Goal: Information Seeking & Learning: Learn about a topic

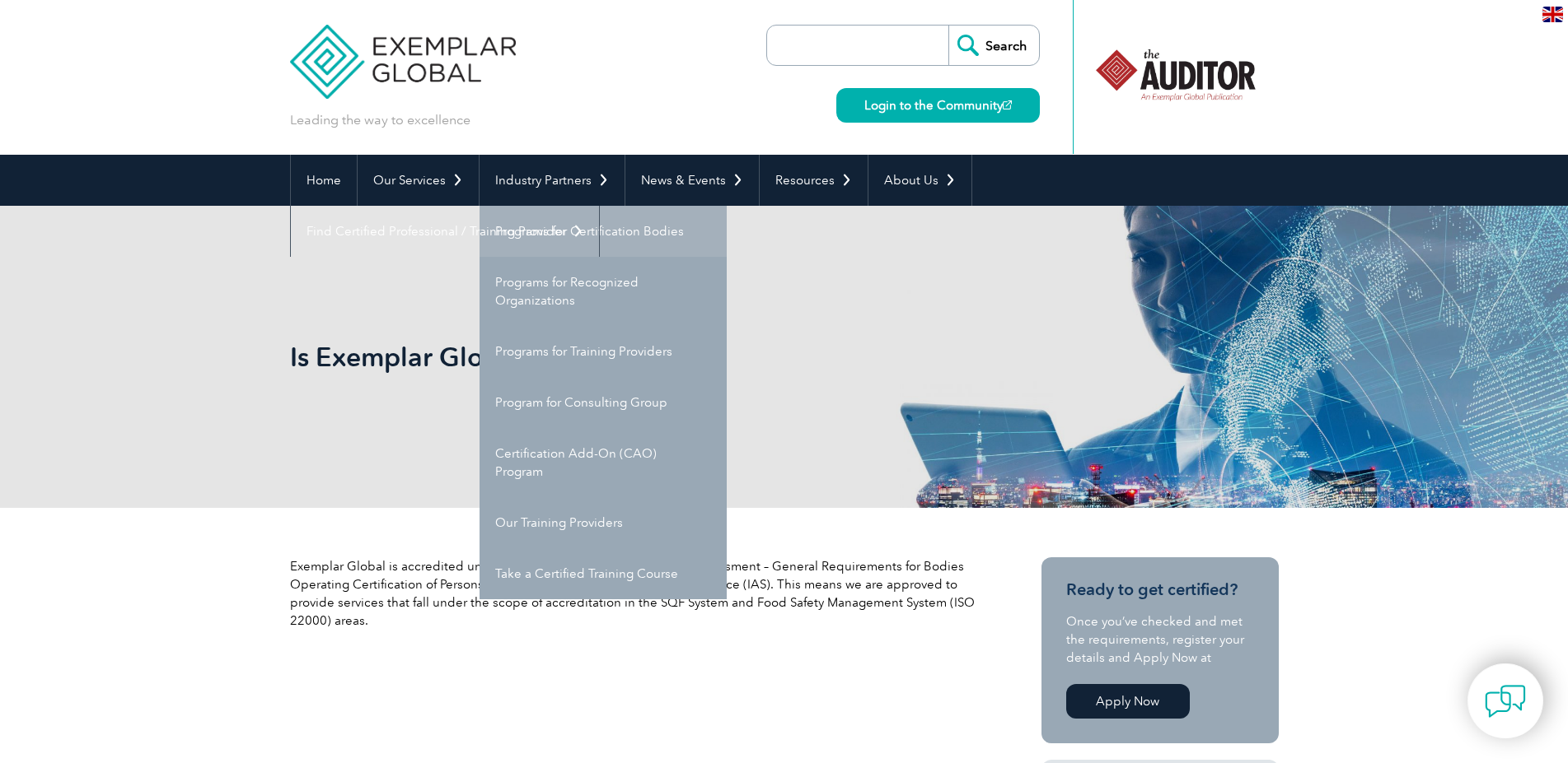
click at [533, 230] on link "Programs for Certification Bodies" at bounding box center [603, 232] width 247 height 51
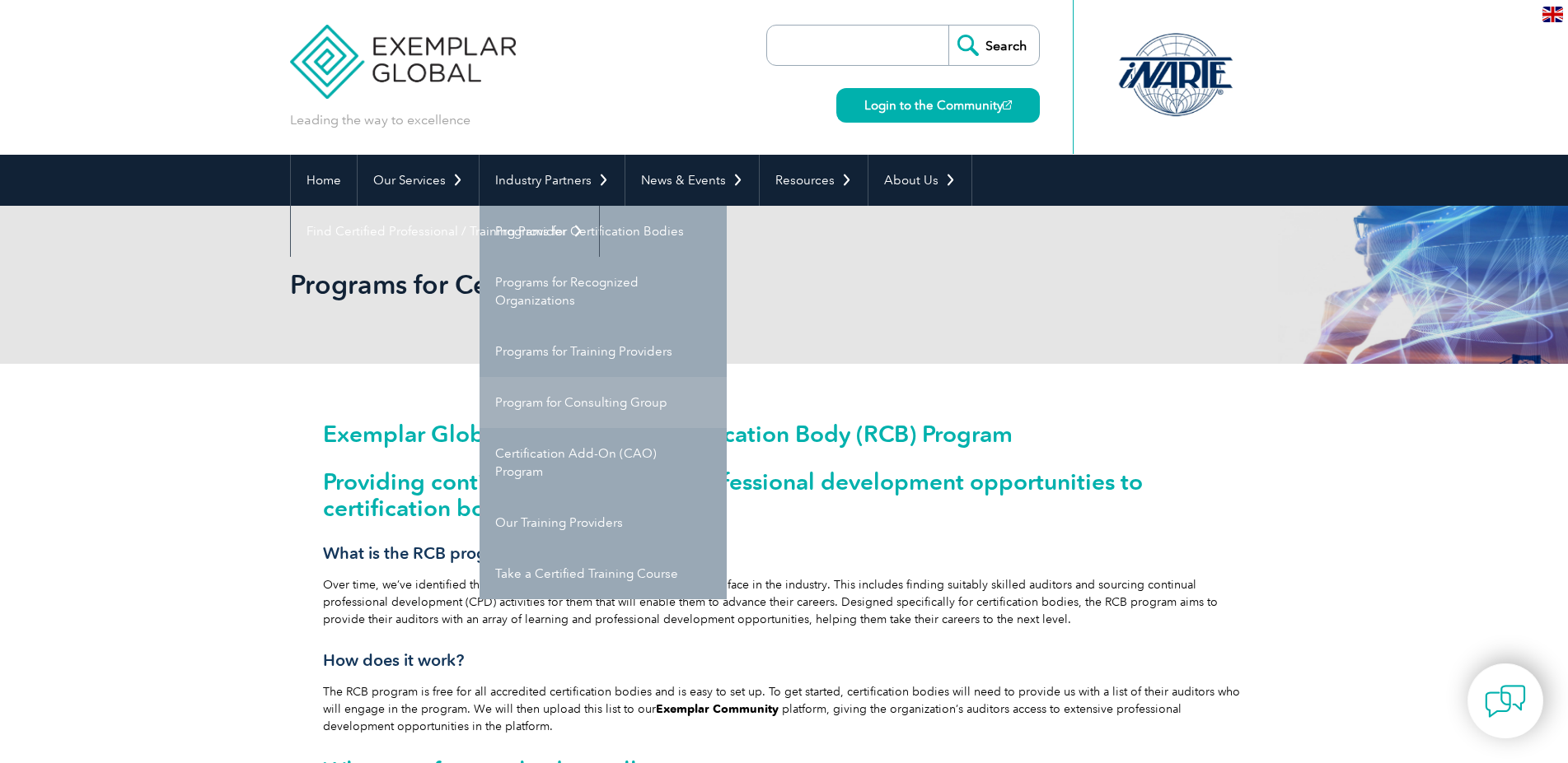
click at [581, 412] on link "Program for Consulting Group" at bounding box center [603, 403] width 247 height 51
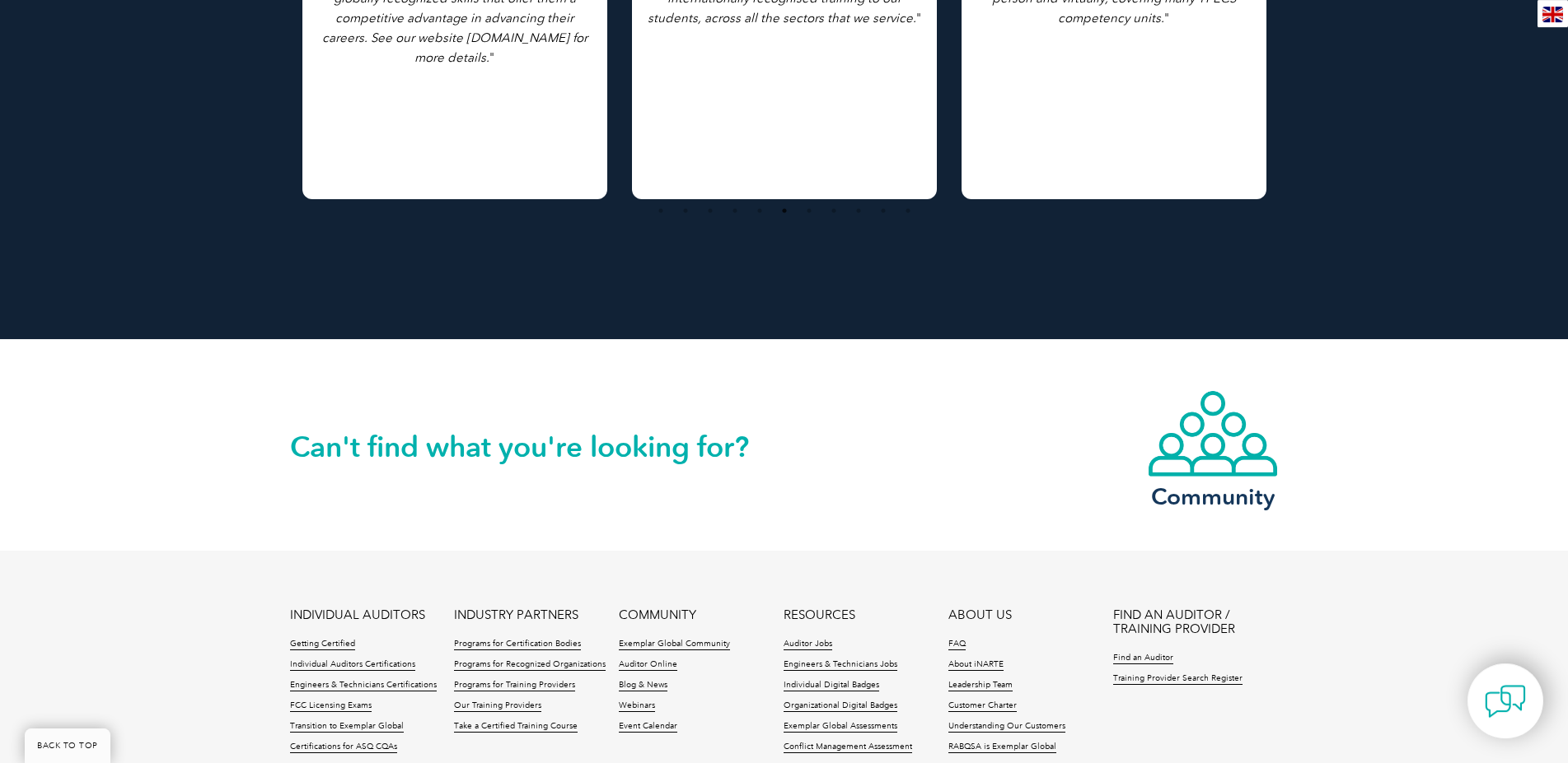
scroll to position [3024, 0]
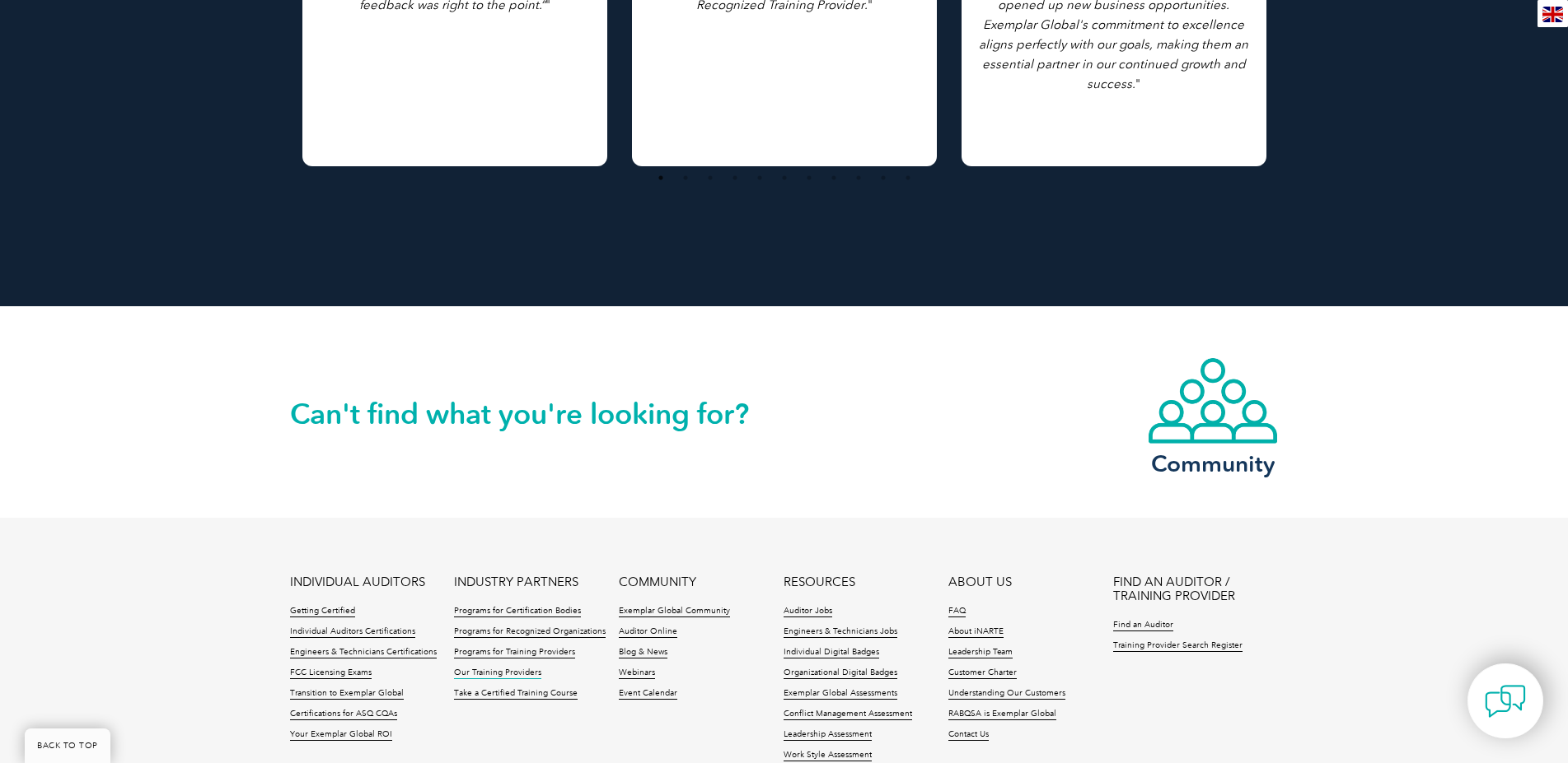
click at [483, 667] on link "Our Training Providers" at bounding box center [498, 673] width 88 height 11
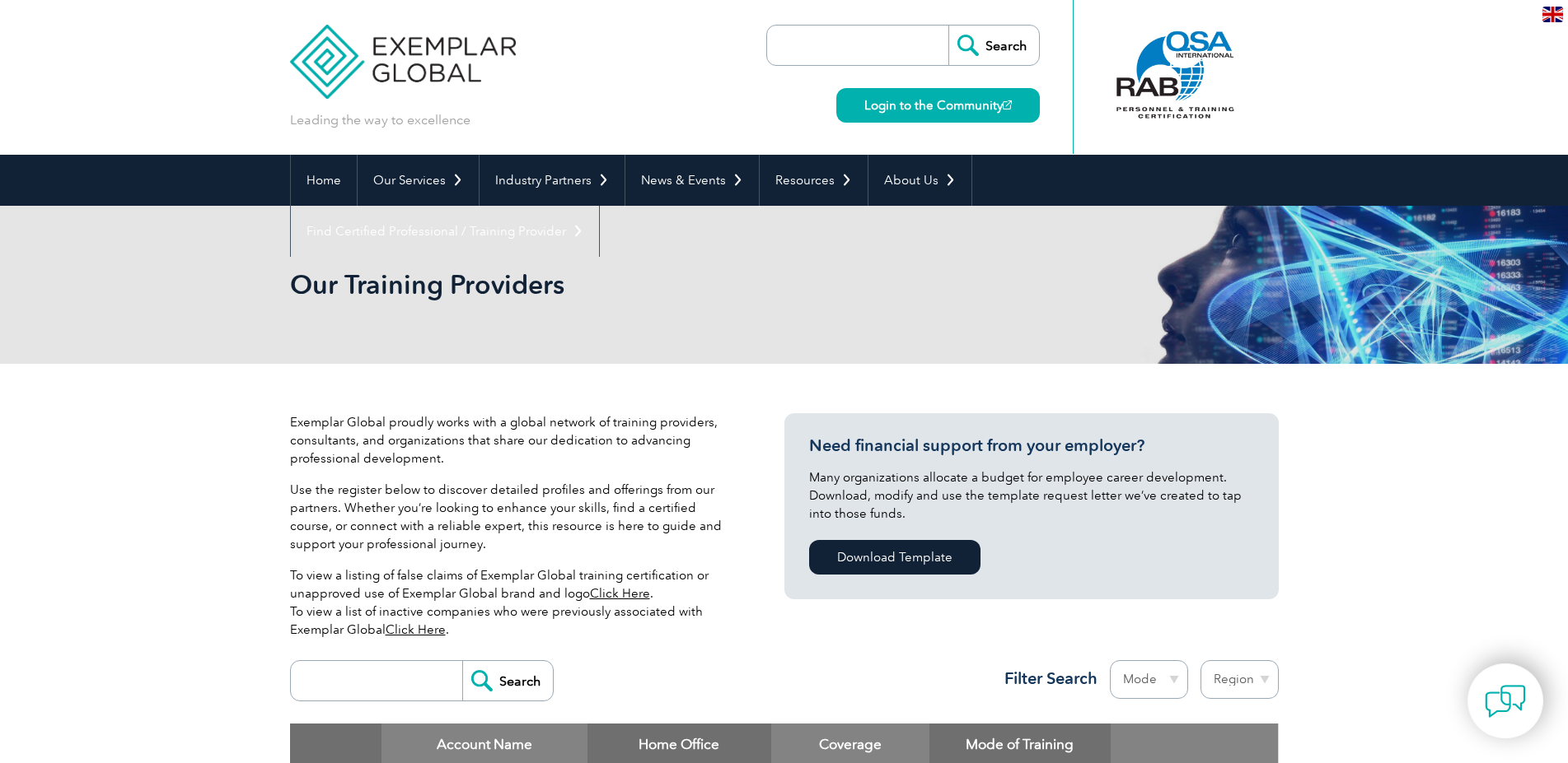
click at [606, 595] on link "Click Here" at bounding box center [619, 593] width 61 height 15
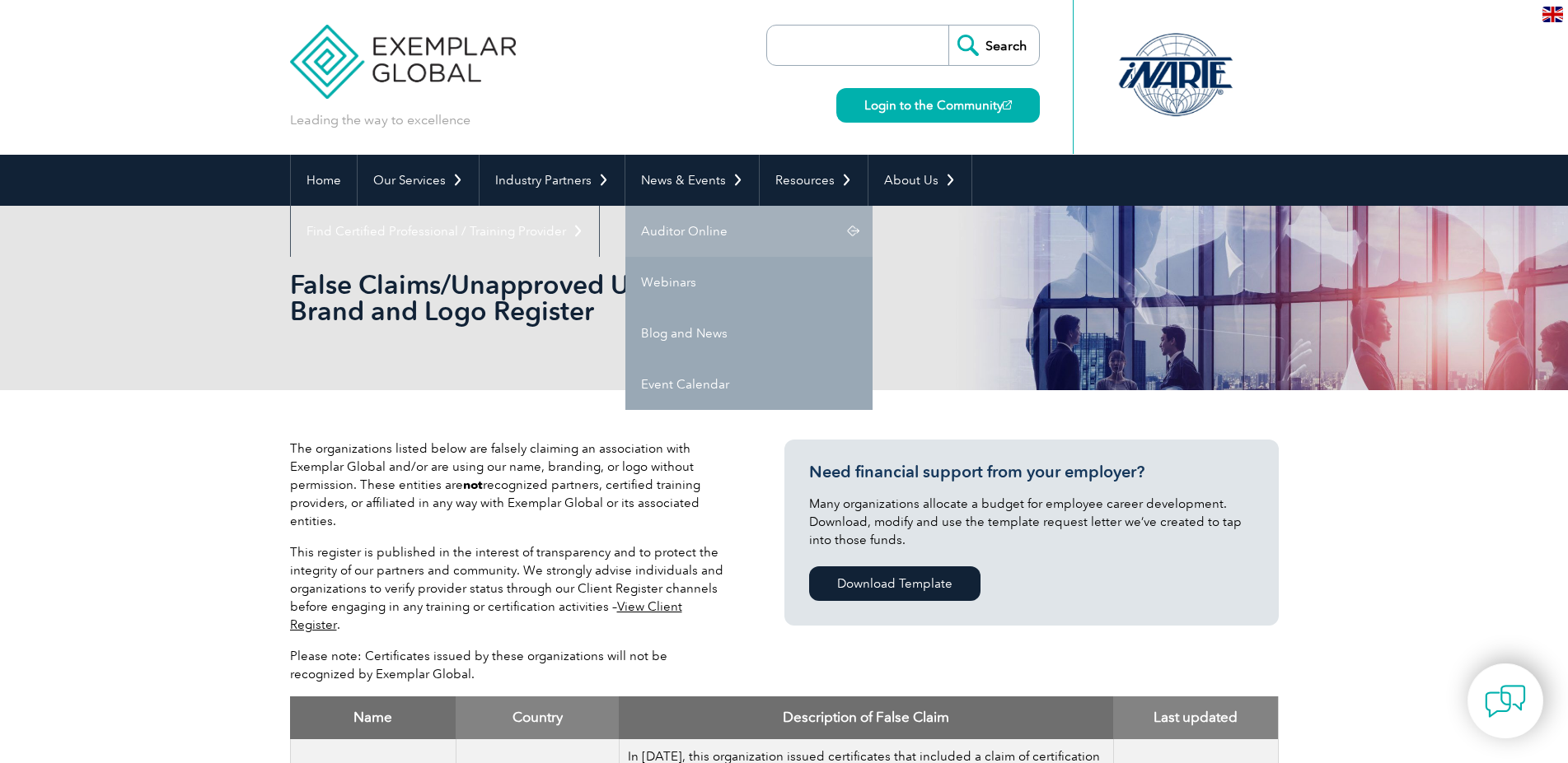
click at [669, 224] on link "Auditor Online" at bounding box center [749, 232] width 247 height 51
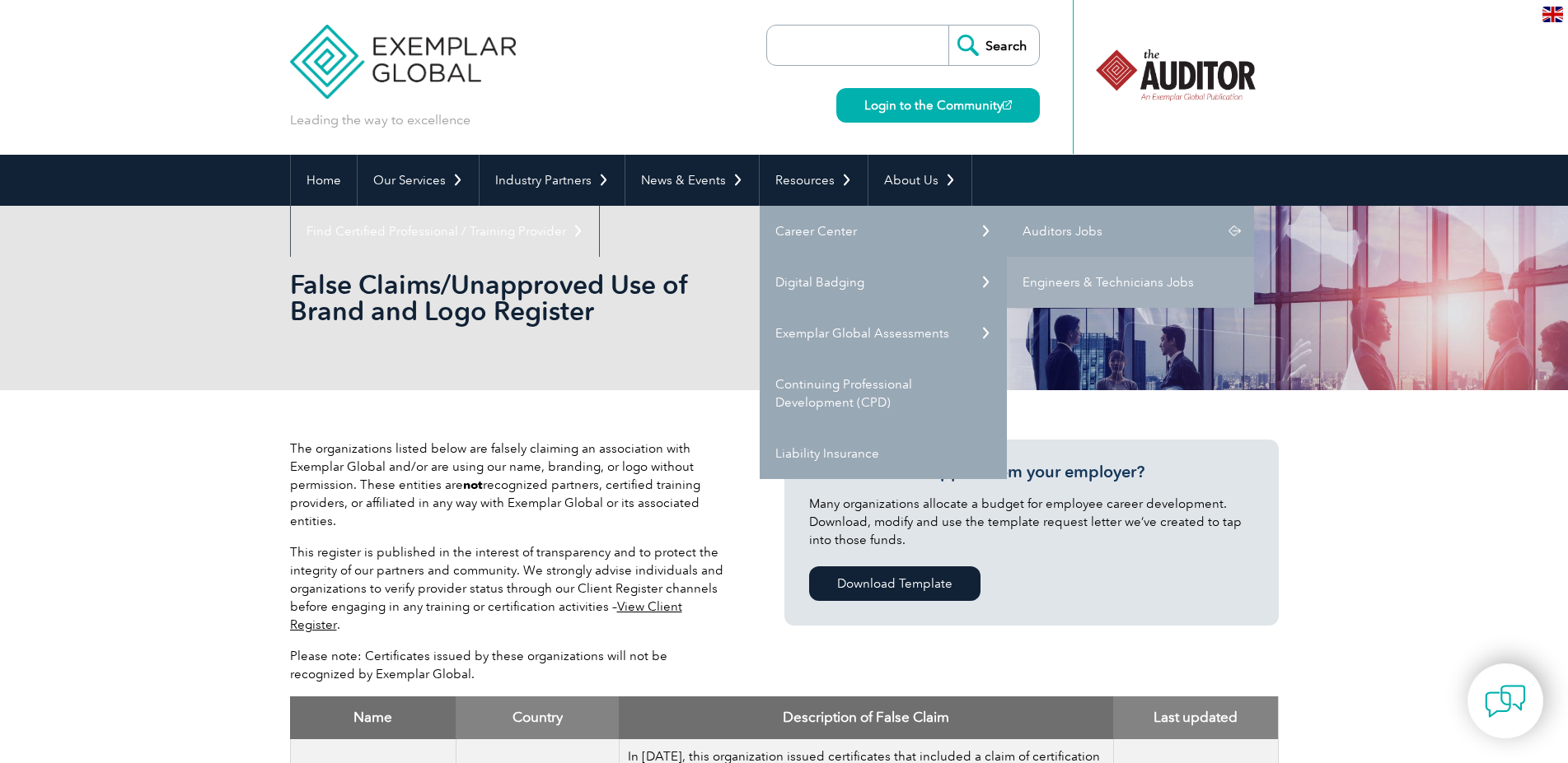
click at [1032, 225] on link "Auditors Jobs" at bounding box center [1130, 232] width 247 height 51
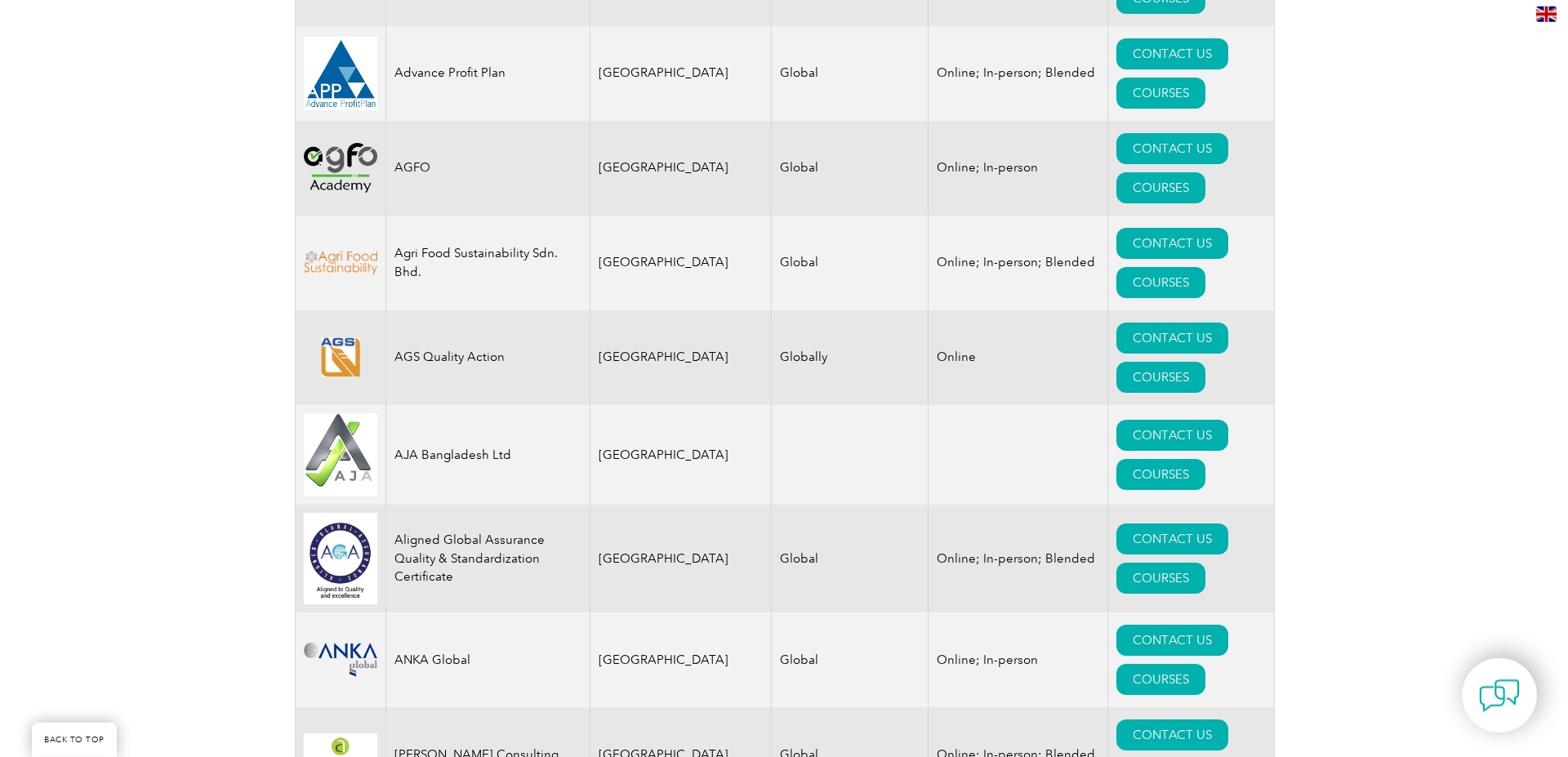
scroll to position [1584, 0]
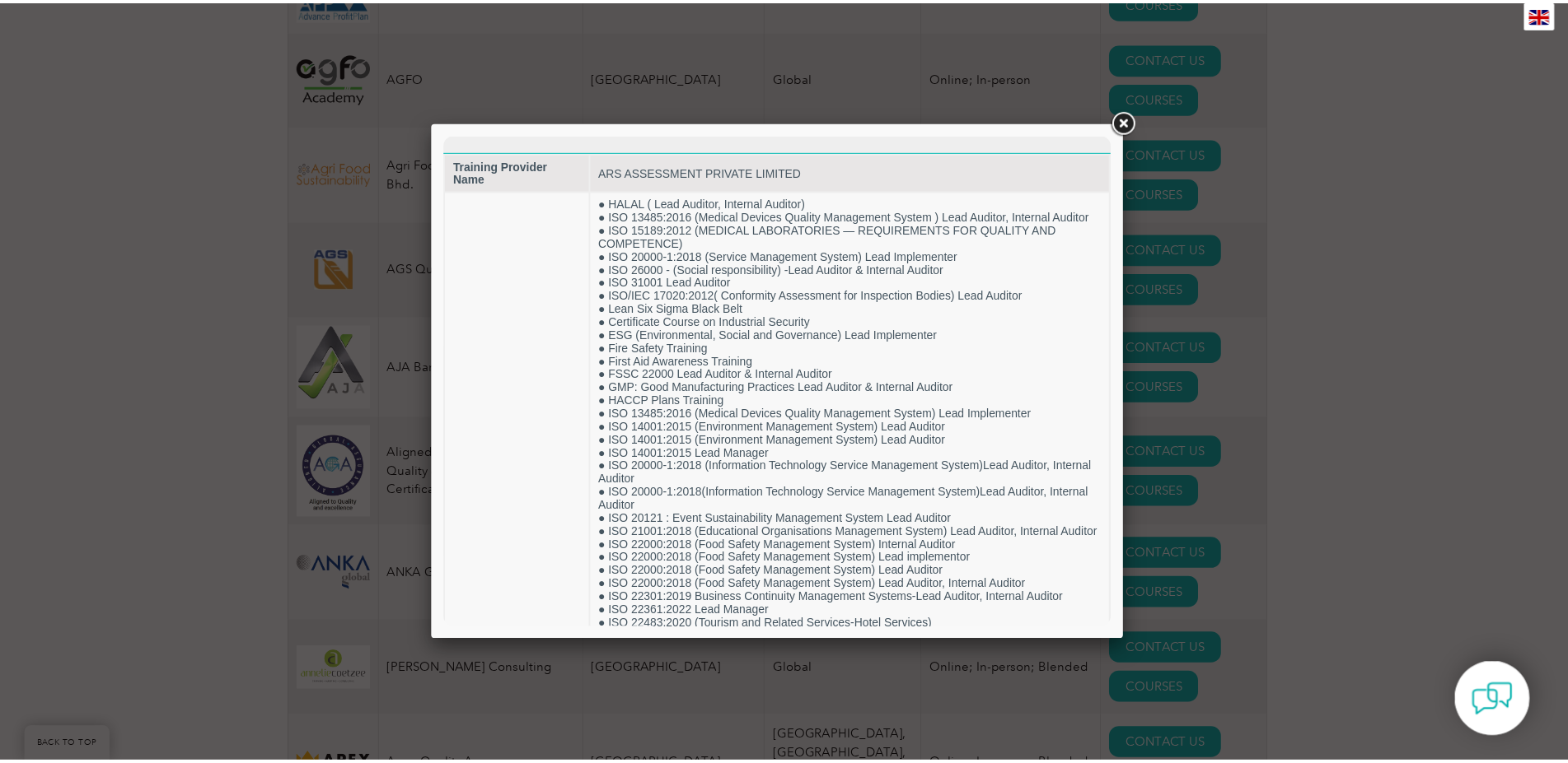
scroll to position [0, 0]
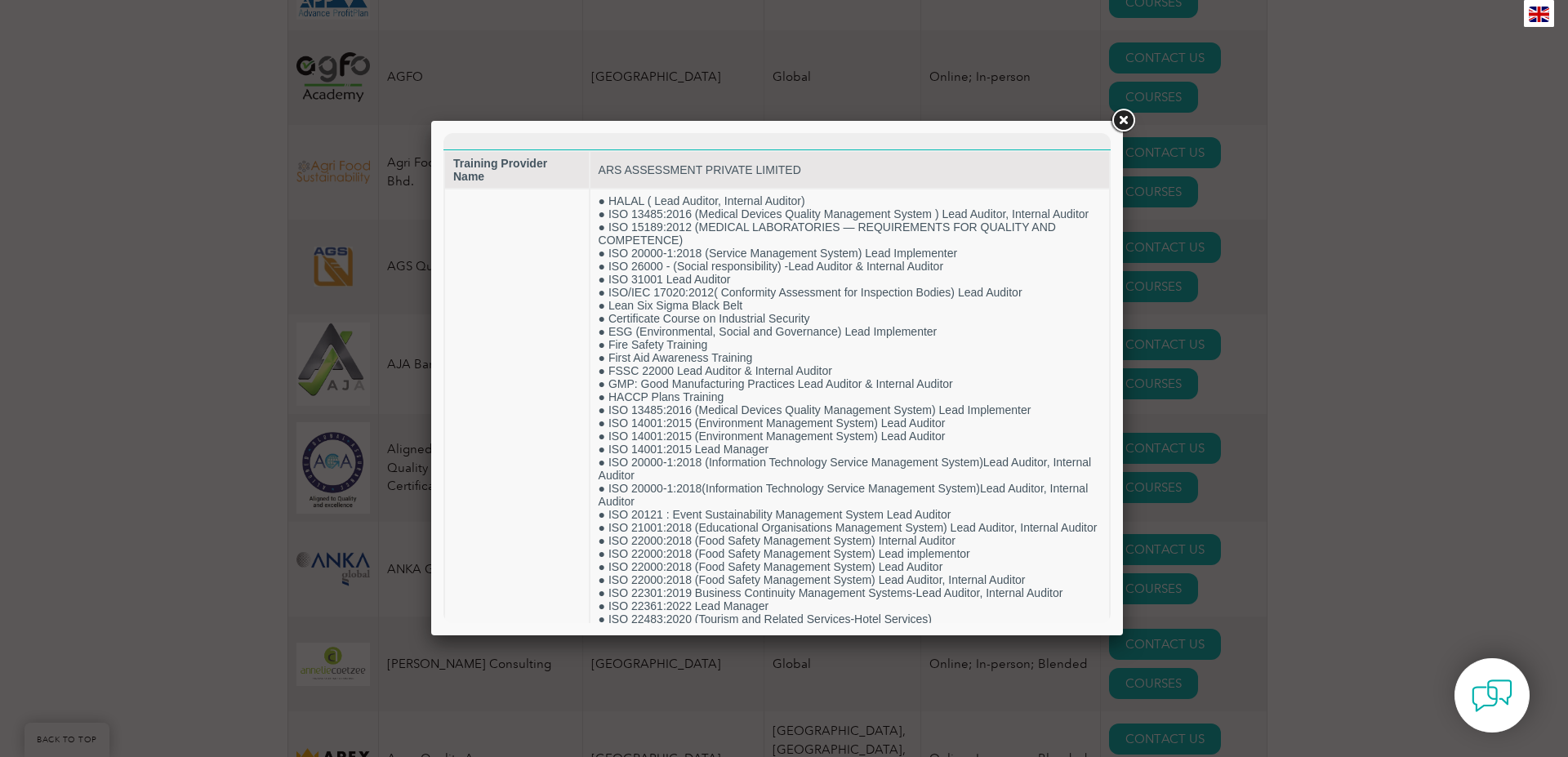
click at [1121, 121] on link at bounding box center [1123, 121] width 30 height 30
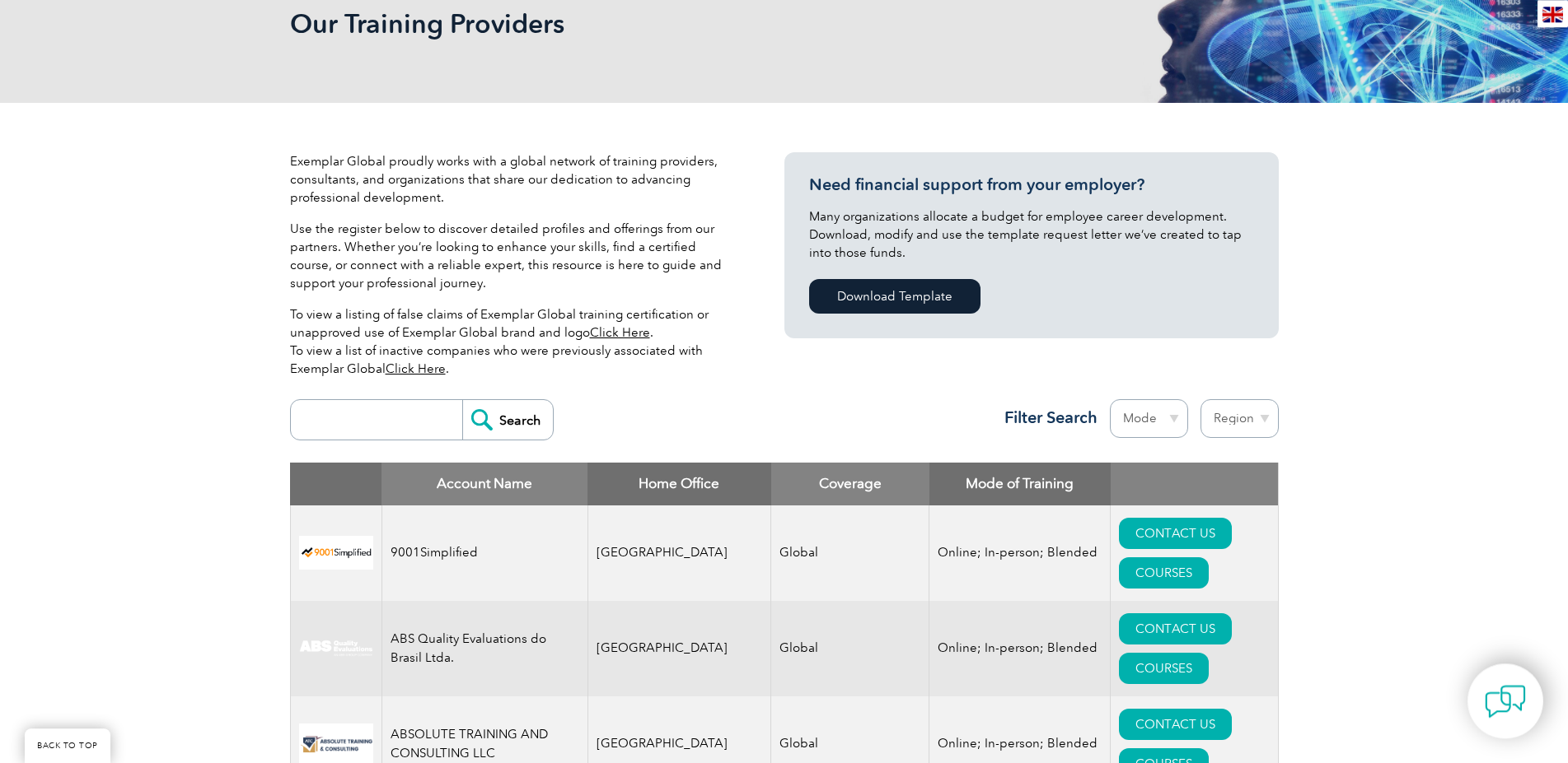
scroll to position [168, 0]
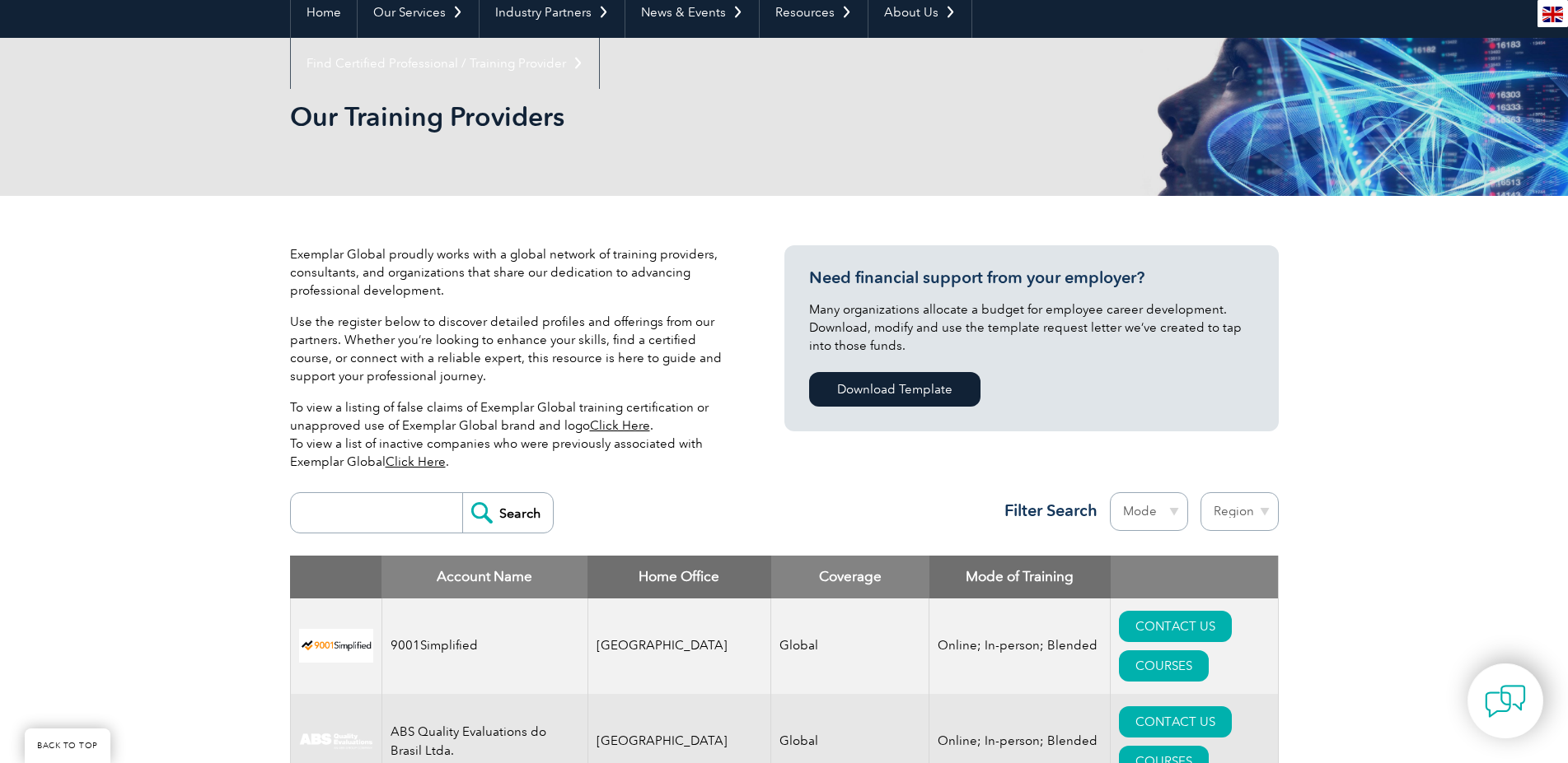
click at [1264, 511] on select "Region Australia Bahrain Bangladesh Brazil Canada Colombia Dominican Republic E…" at bounding box center [1239, 511] width 78 height 39
select select "India"
click option "India" at bounding box center [0, 0] width 0 height 0
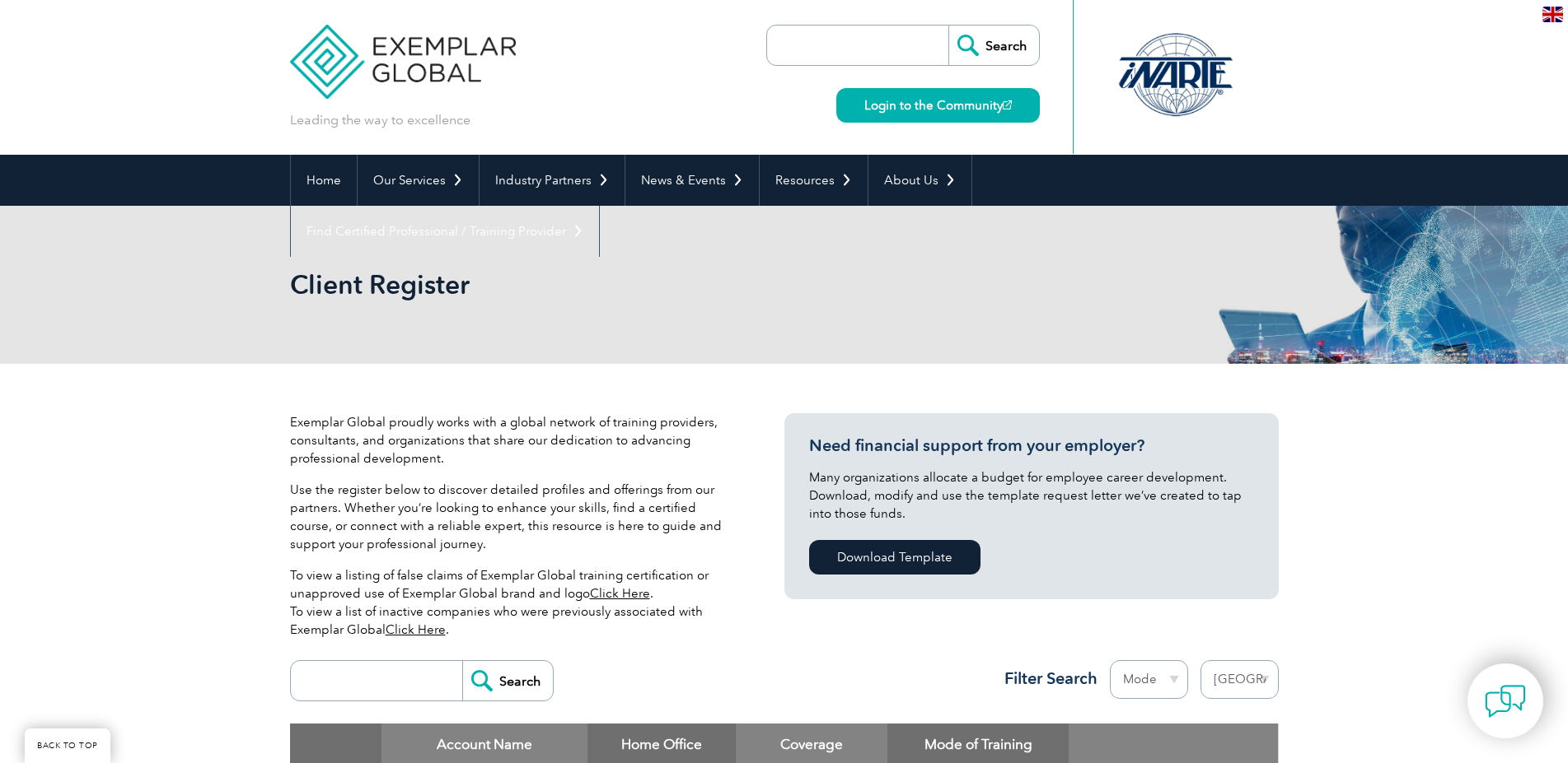
select select "[GEOGRAPHIC_DATA]"
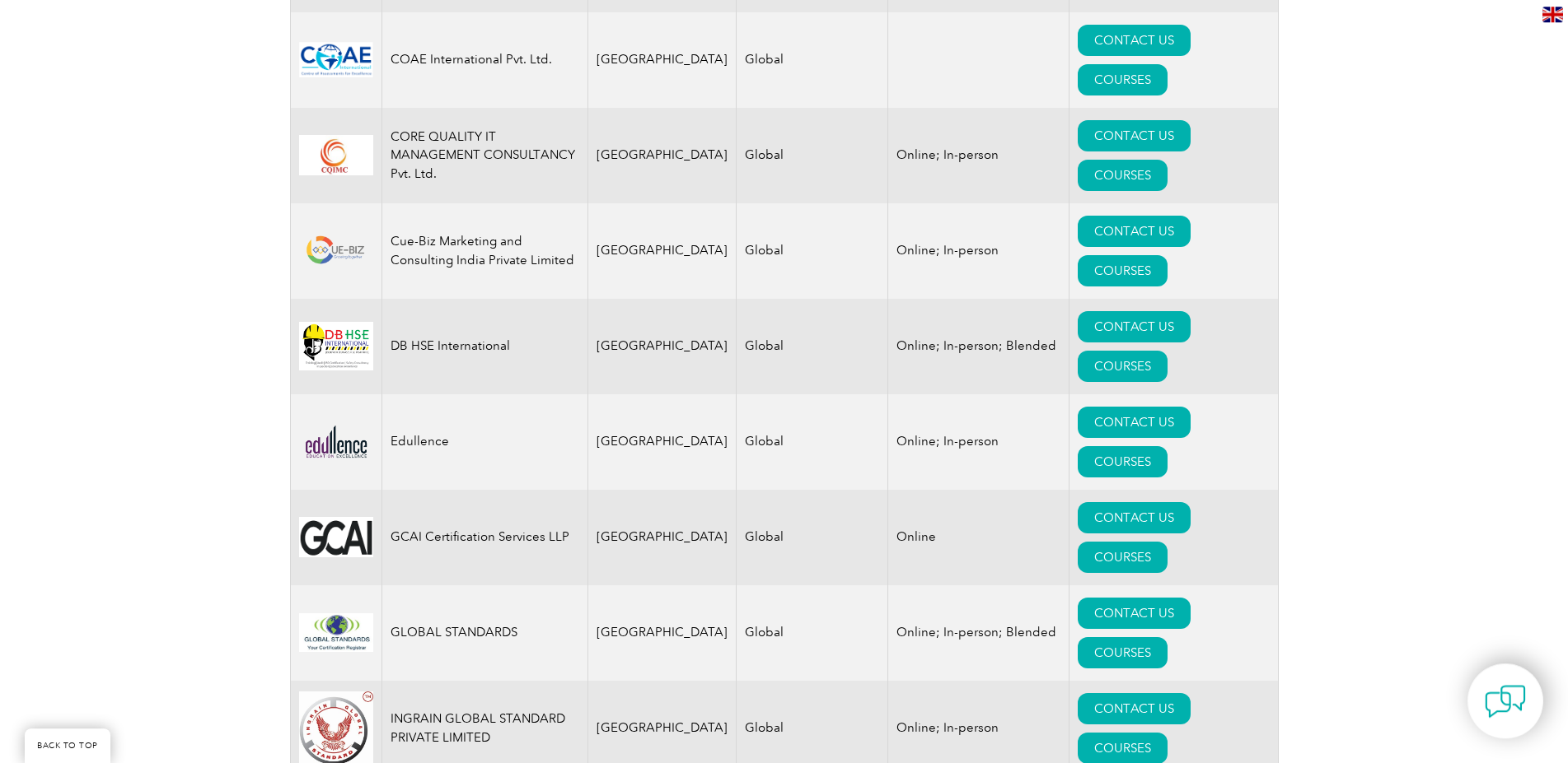
scroll to position [1344, 0]
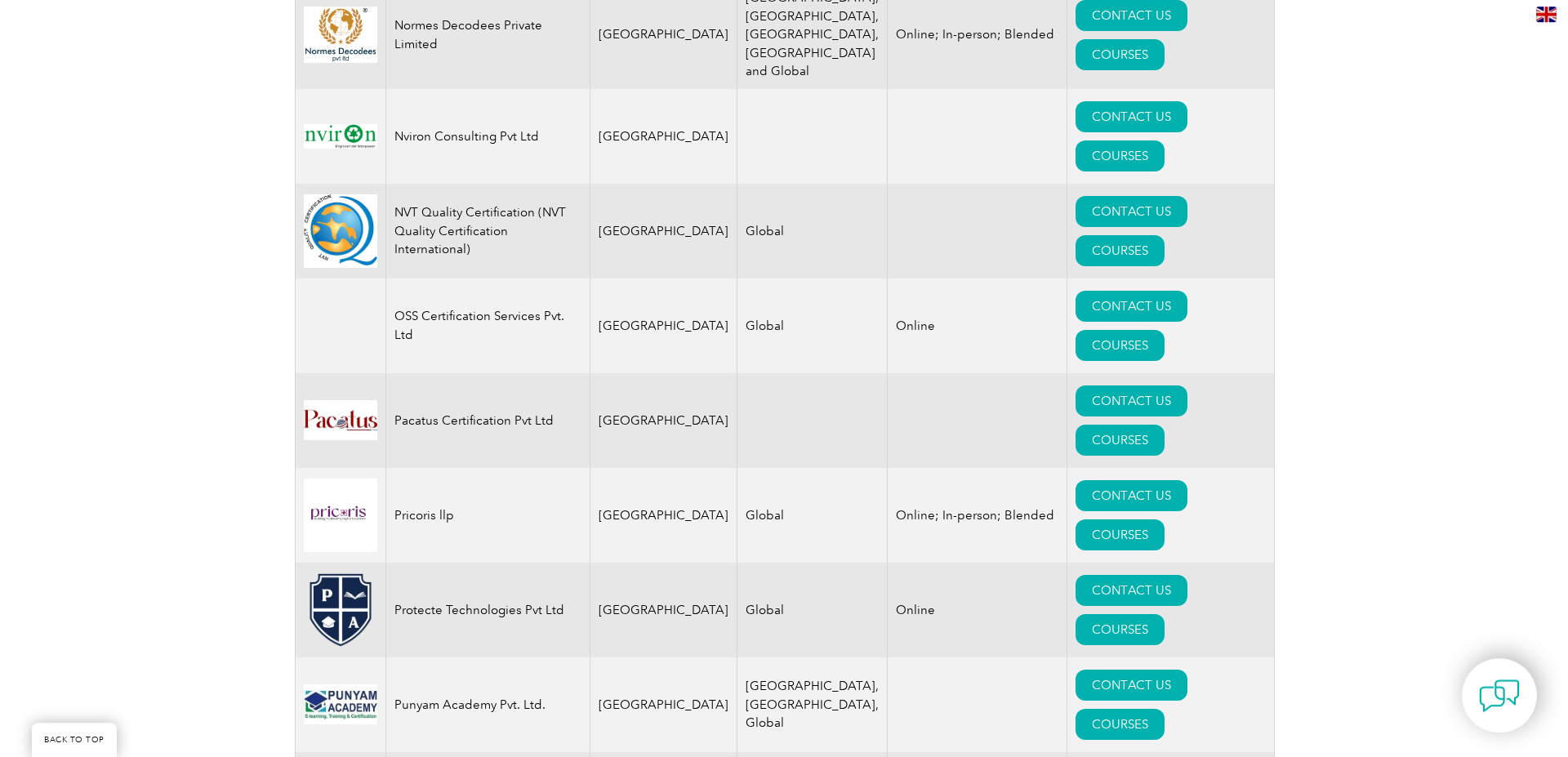
scroll to position [2833, 0]
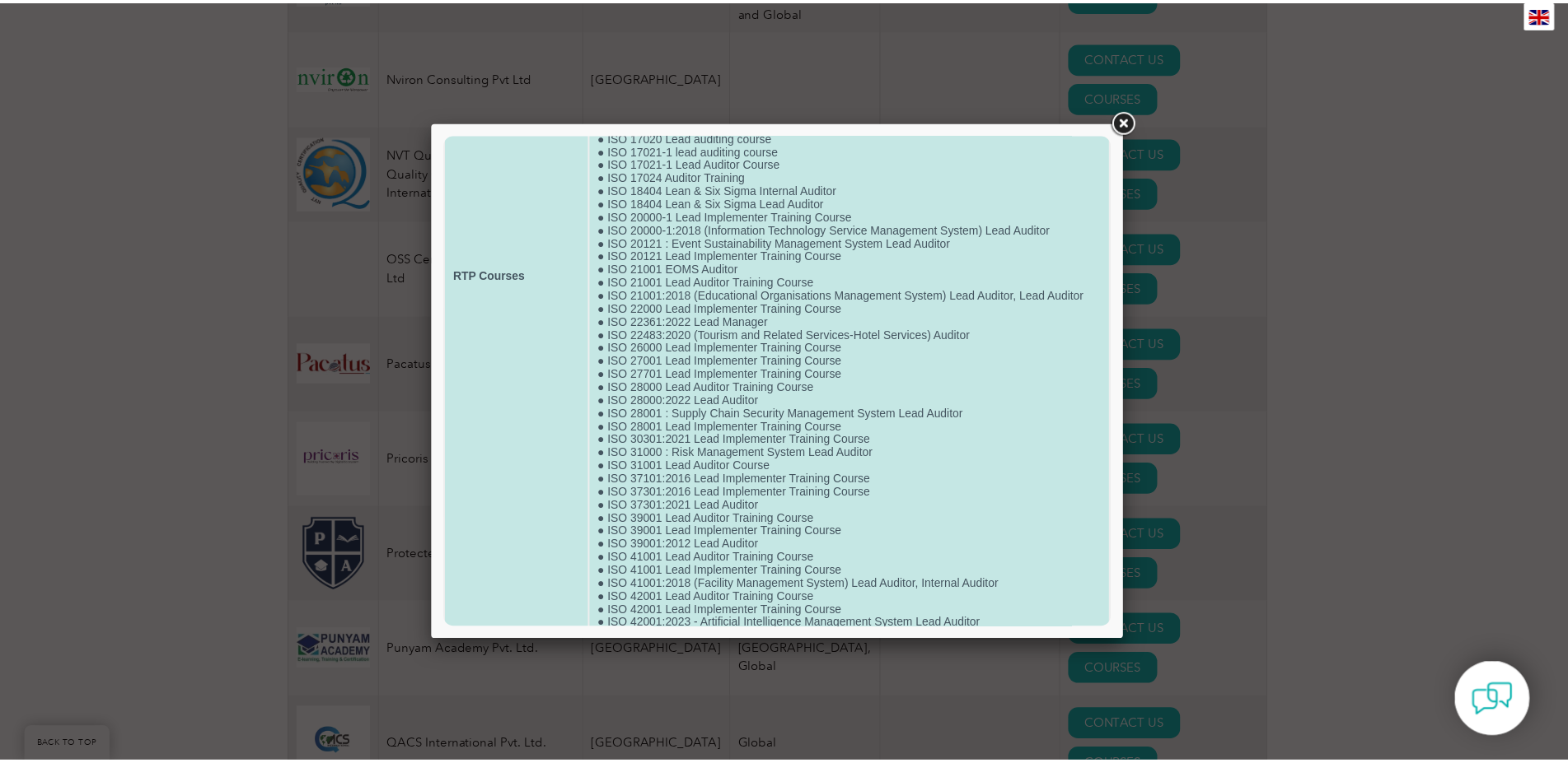
scroll to position [588, 0]
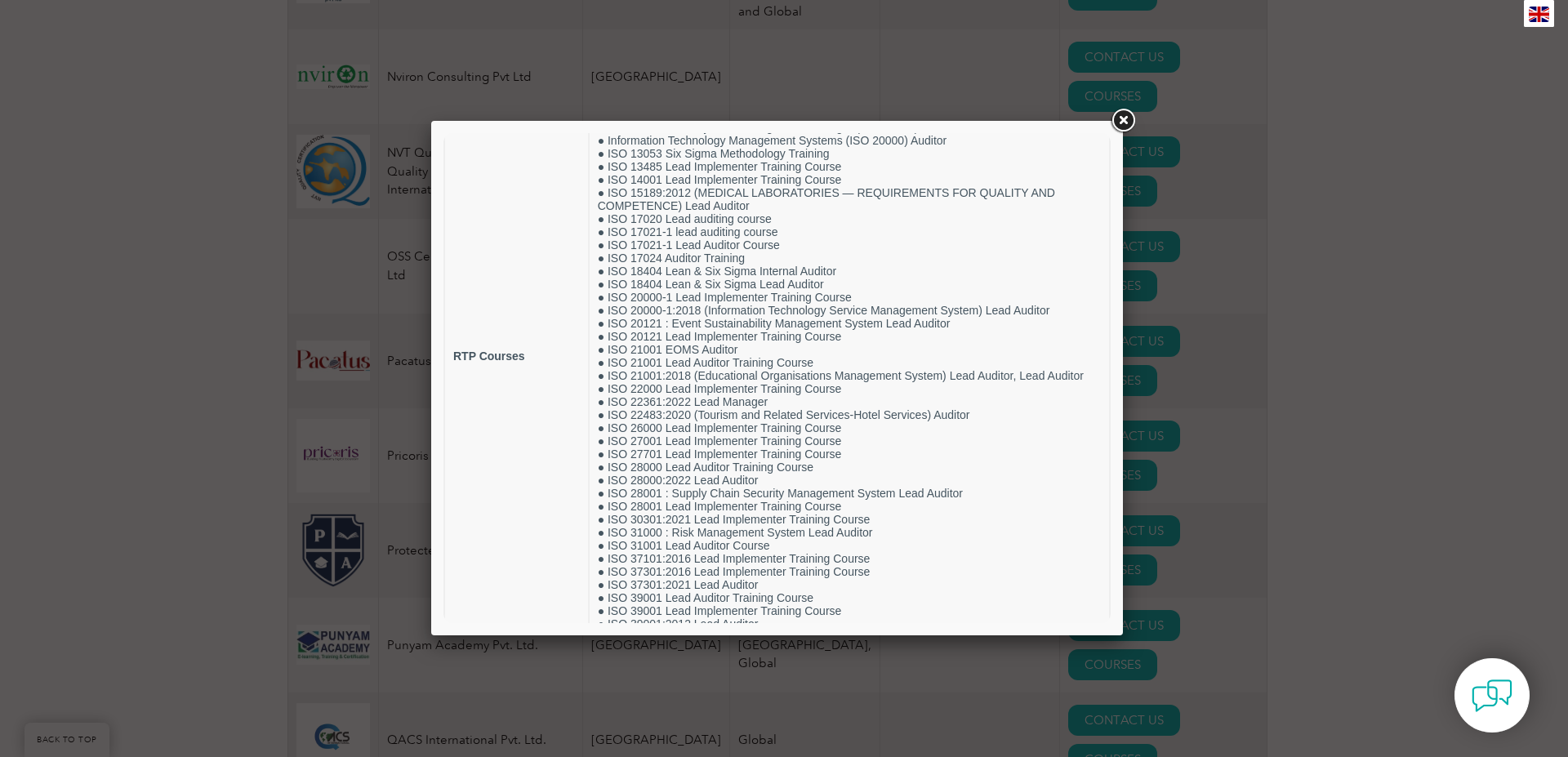
click at [1120, 114] on link at bounding box center [1123, 121] width 30 height 30
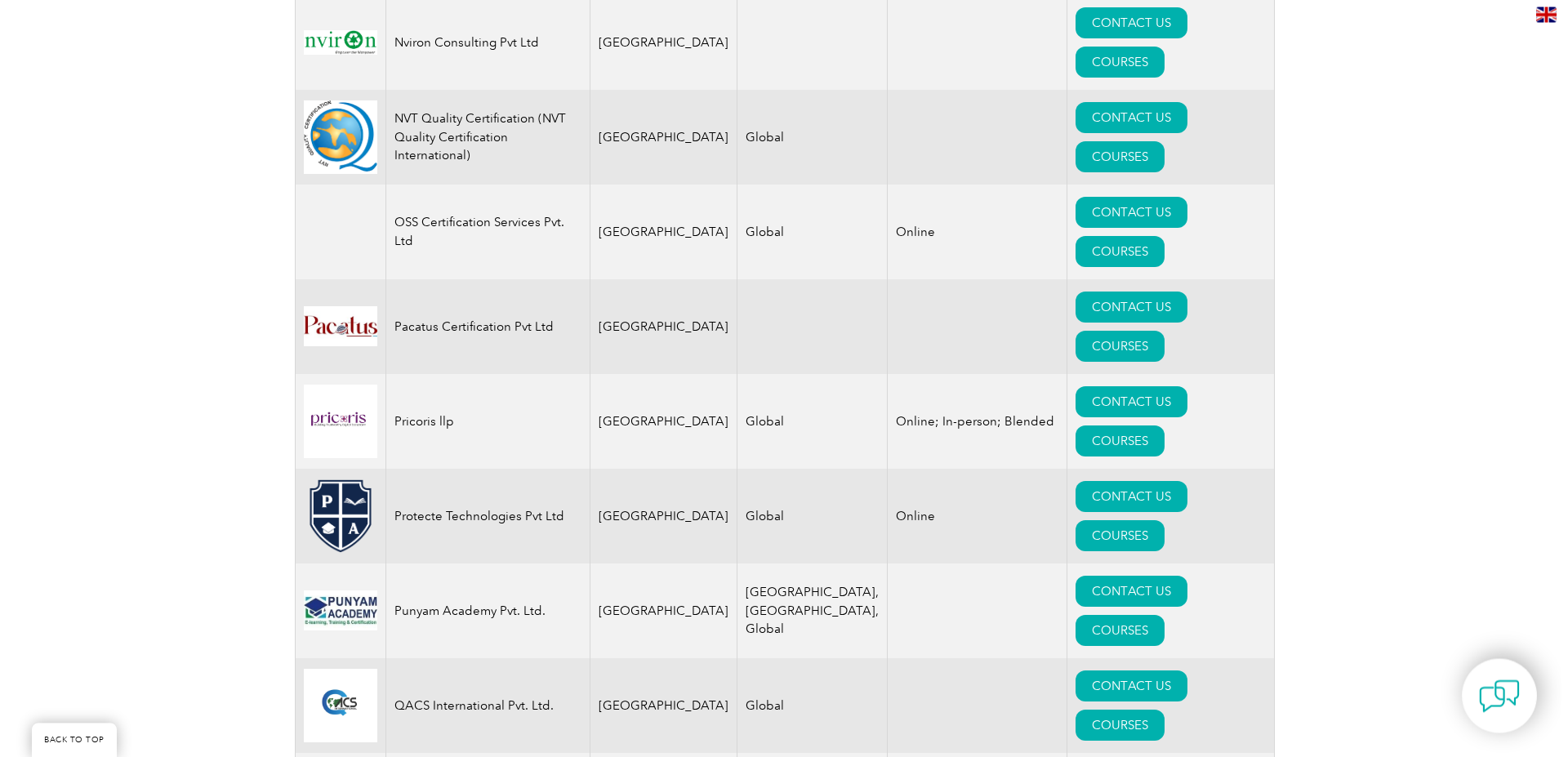
scroll to position [2917, 0]
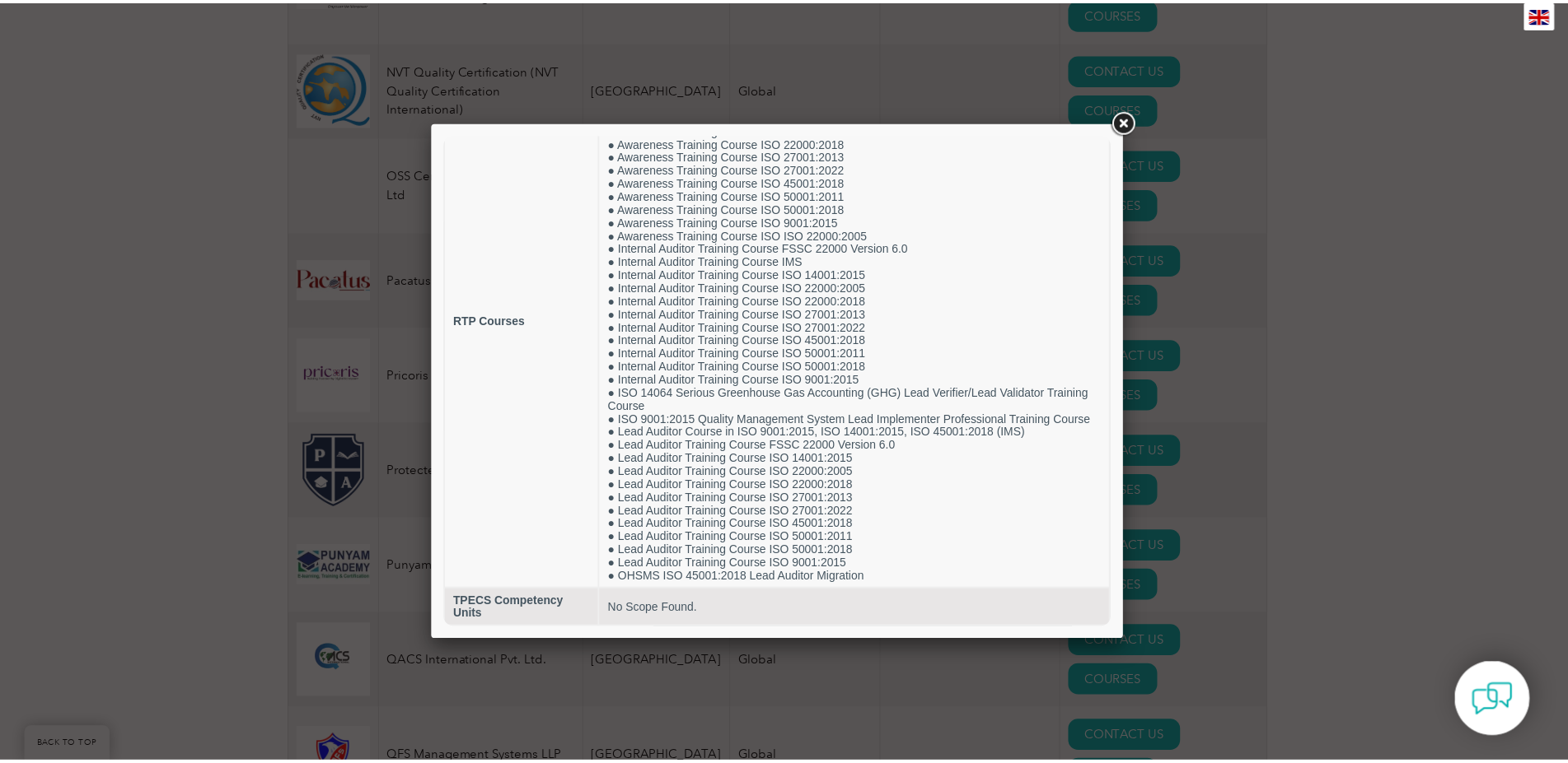
scroll to position [175, 0]
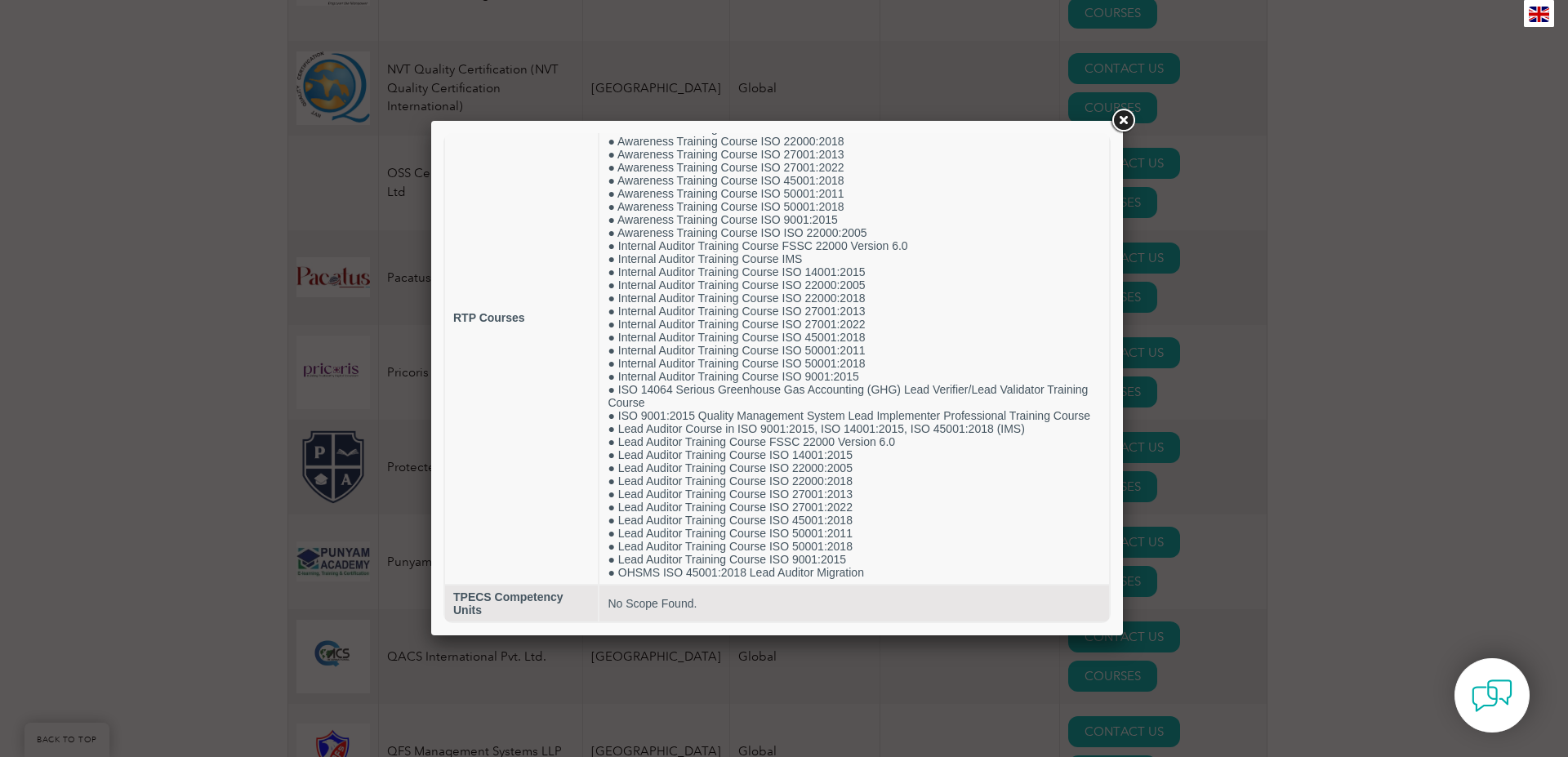
click at [1122, 118] on link at bounding box center [1123, 121] width 30 height 30
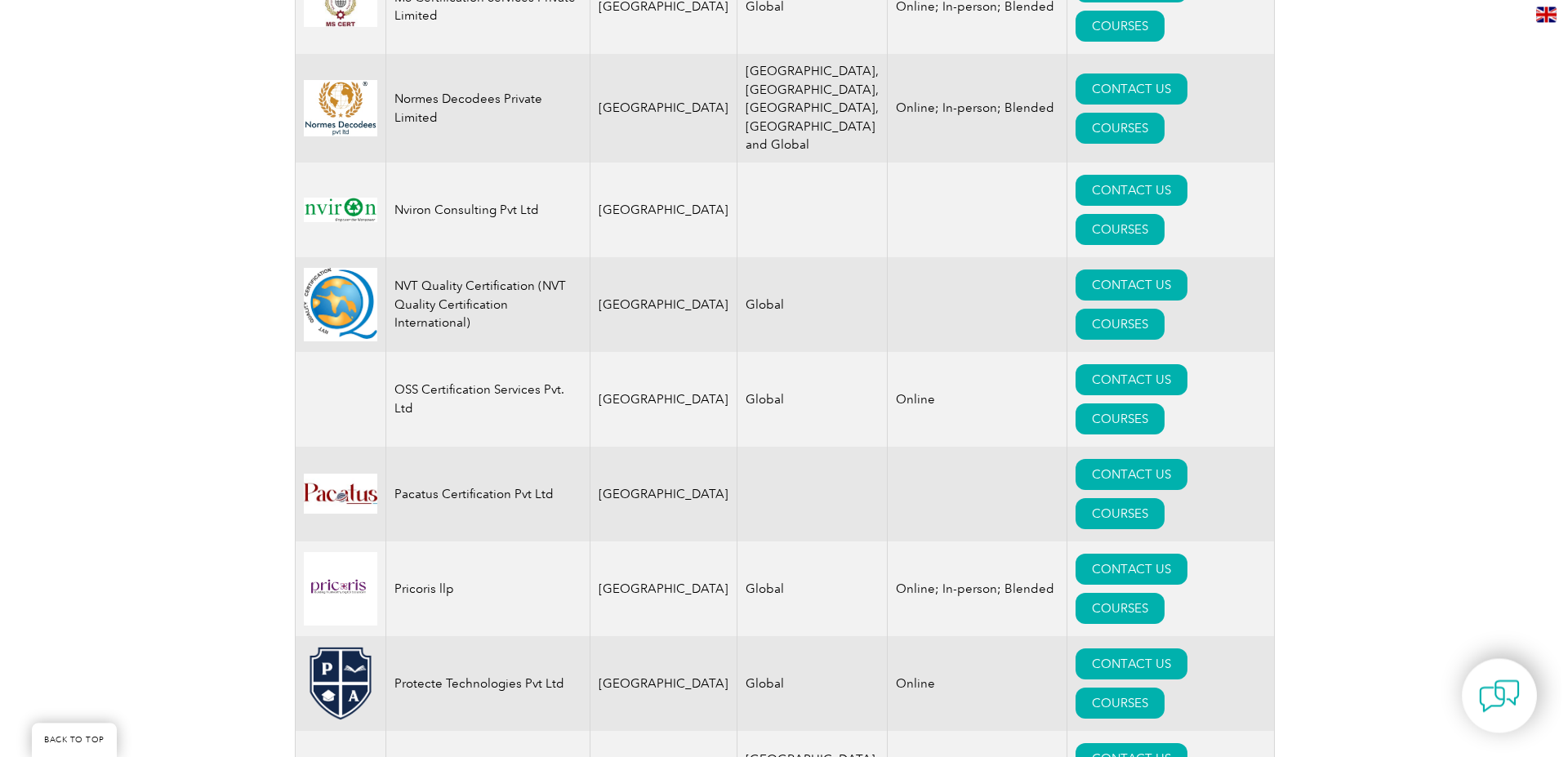
scroll to position [2583, 0]
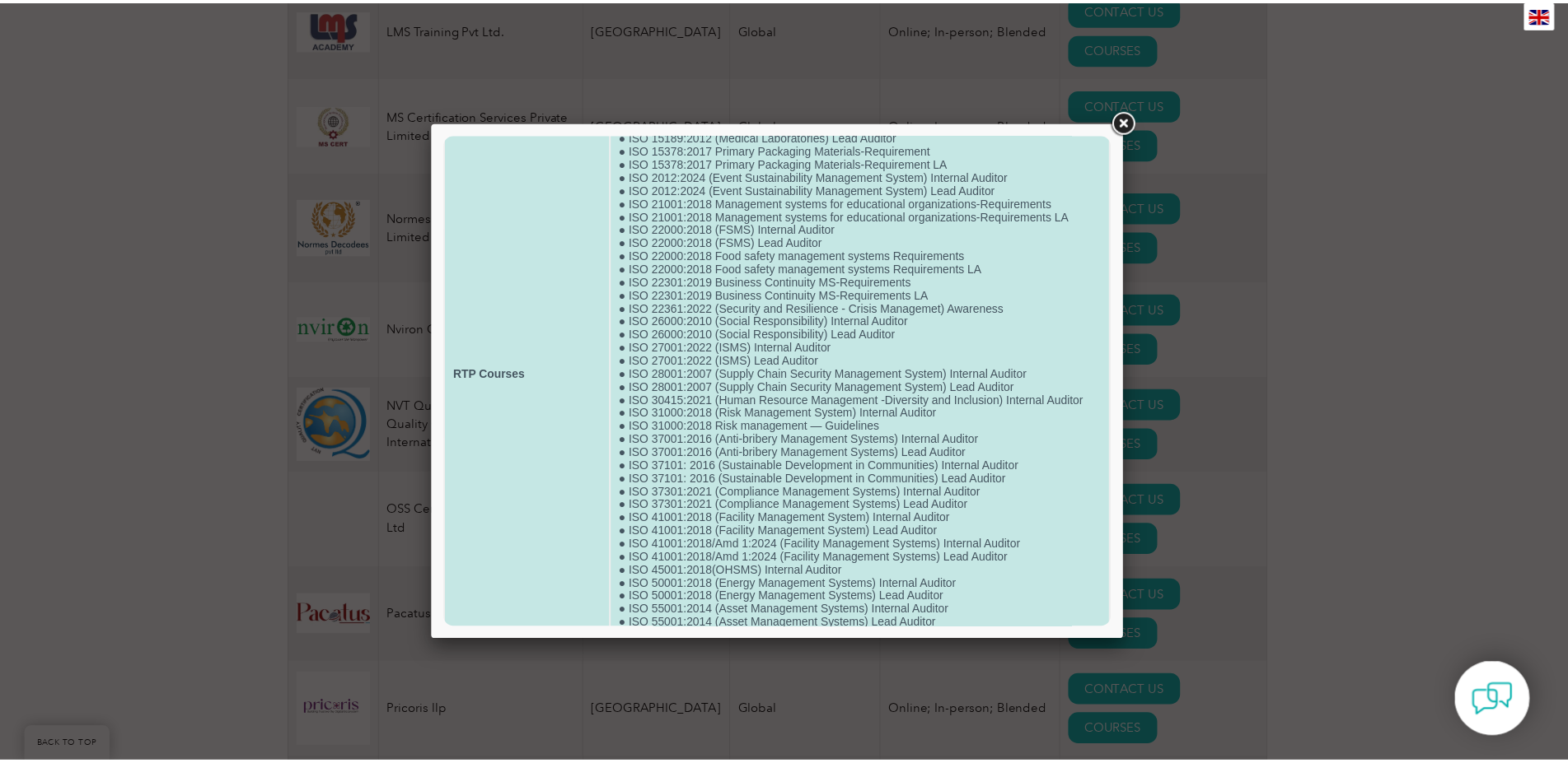
scroll to position [0, 0]
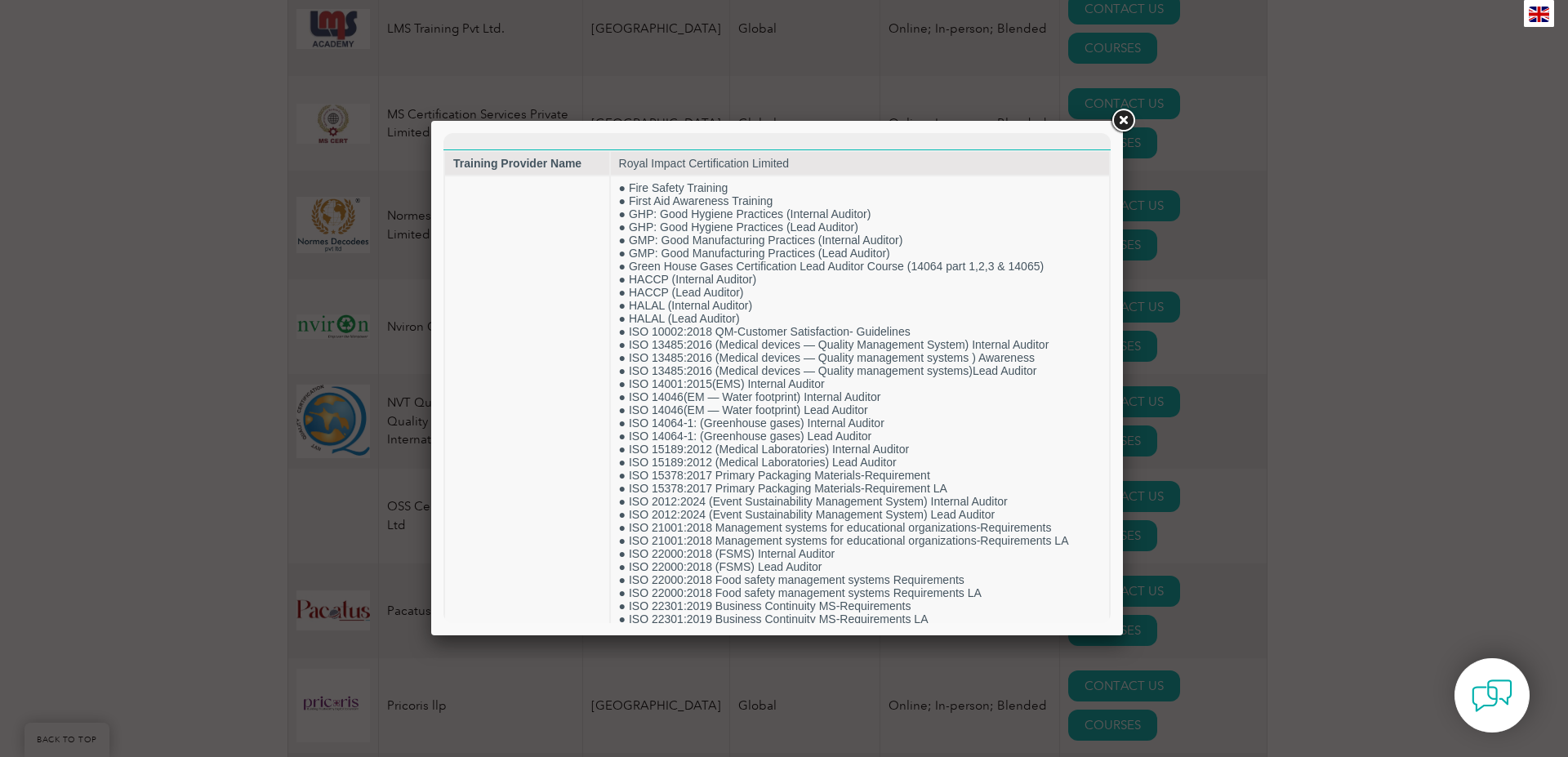
click at [1124, 122] on link at bounding box center [1123, 121] width 30 height 30
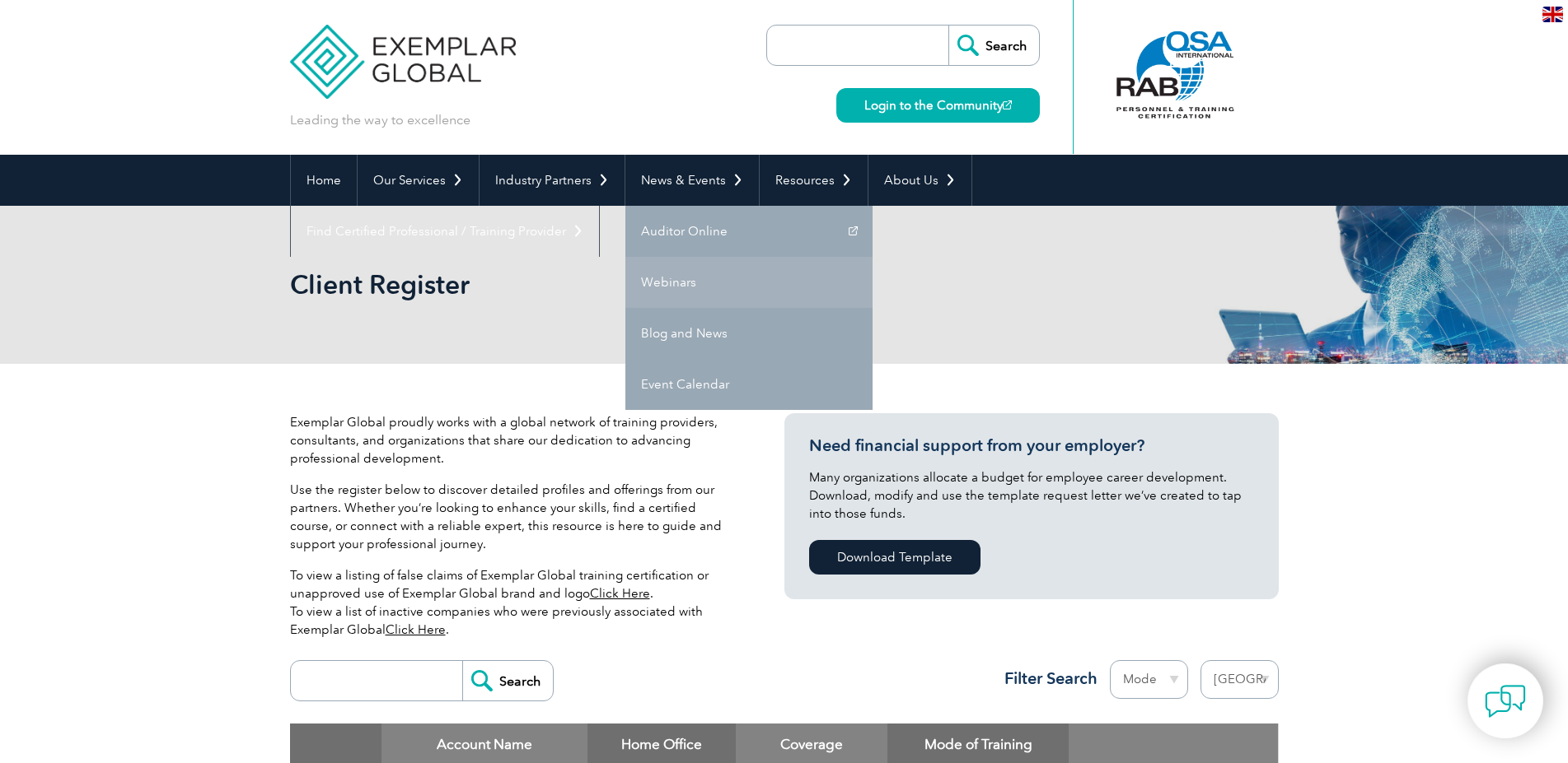
click at [671, 278] on link "Webinars" at bounding box center [749, 282] width 247 height 51
